Goal: Task Accomplishment & Management: Manage account settings

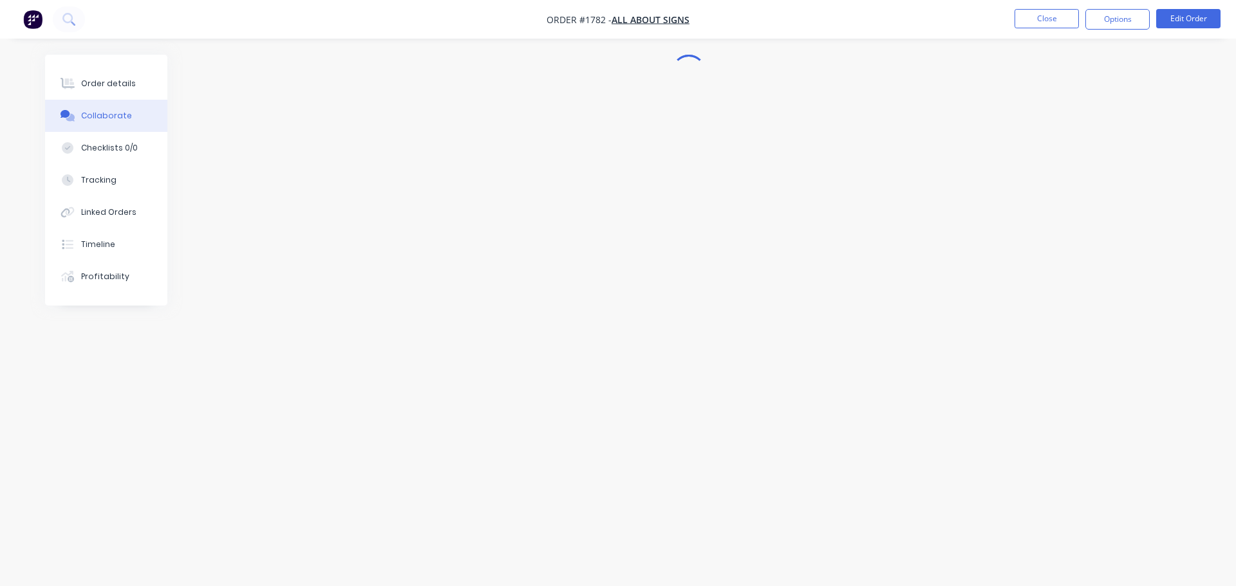
click at [29, 23] on img "button" at bounding box center [32, 19] width 19 height 19
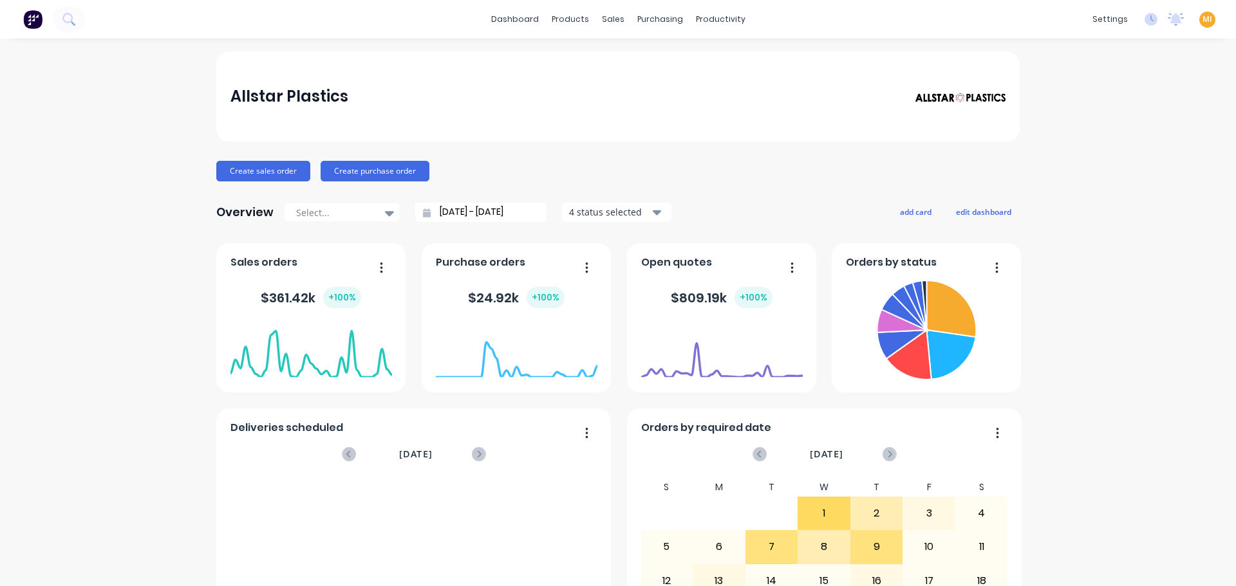
click at [1202, 23] on span "MI" at bounding box center [1207, 20] width 10 height 12
click at [1126, 156] on button "Sign out" at bounding box center [1126, 162] width 171 height 26
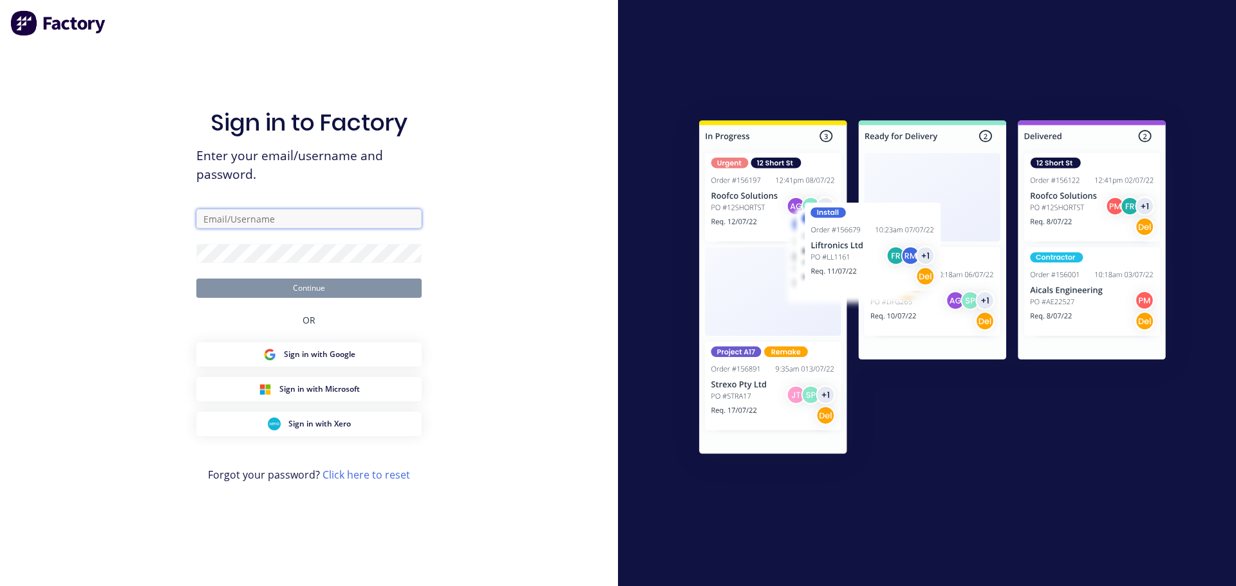
click at [257, 221] on input "text" at bounding box center [308, 218] width 225 height 19
click at [0, 586] on com-1password-button at bounding box center [0, 586] width 0 height 0
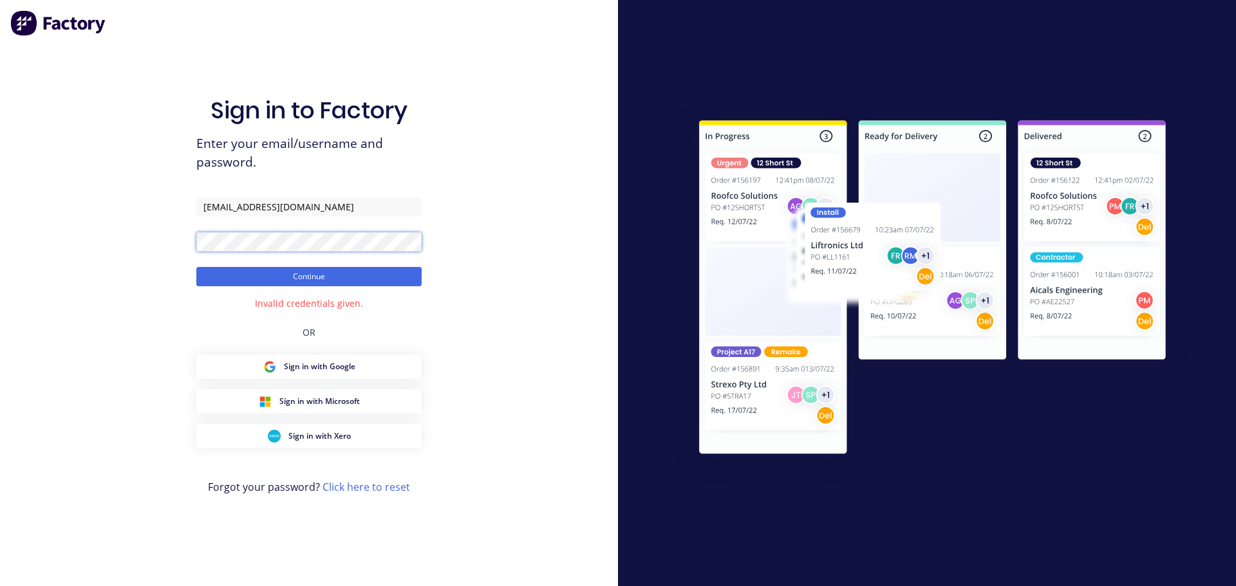
click at [77, 247] on div "Sign in to Factory Enter your email/username and password. team+maricardemo@fac…" at bounding box center [309, 293] width 618 height 586
click at [330, 215] on input "team+maricardemo@factory.app" at bounding box center [308, 207] width 225 height 19
drag, startPoint x: 354, startPoint y: 207, endPoint x: 30, endPoint y: 194, distance: 324.0
click at [30, 194] on div "Sign in to Factory Enter your email/username and password. team+maricardemo@fac…" at bounding box center [309, 293] width 618 height 586
paste input "Scrs.net.au"
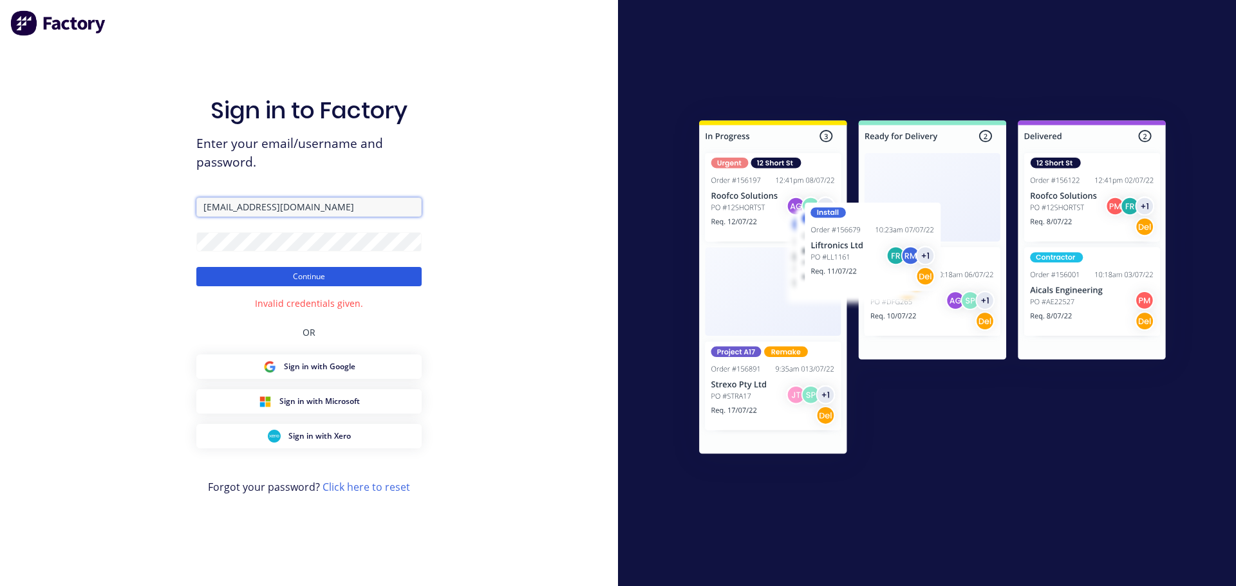
type input "team+maricardemo@Scrs.net.au"
click at [222, 274] on button "Continue" at bounding box center [308, 276] width 225 height 19
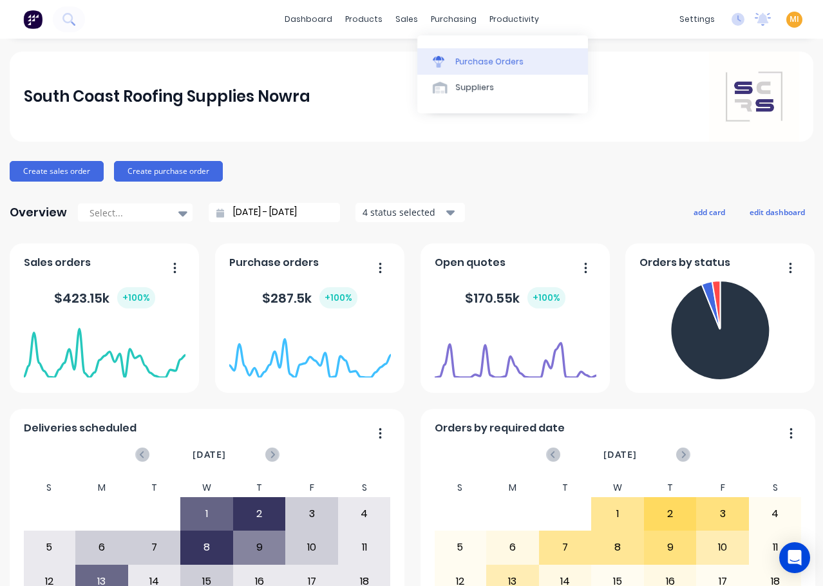
click at [463, 58] on div "Purchase Orders" at bounding box center [490, 62] width 68 height 12
